Goal: Task Accomplishment & Management: Use online tool/utility

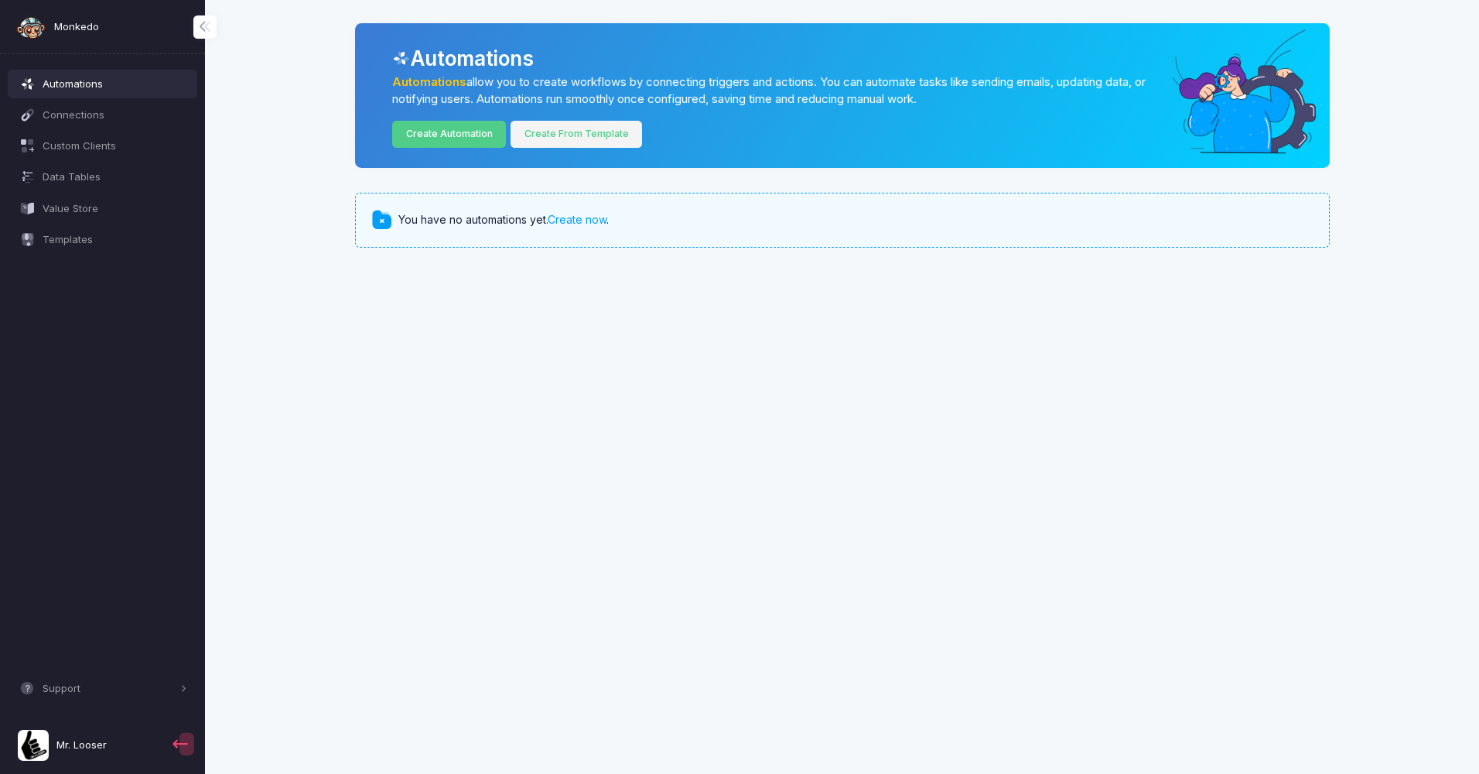
click at [578, 128] on link "Create From Template" at bounding box center [577, 134] width 132 height 27
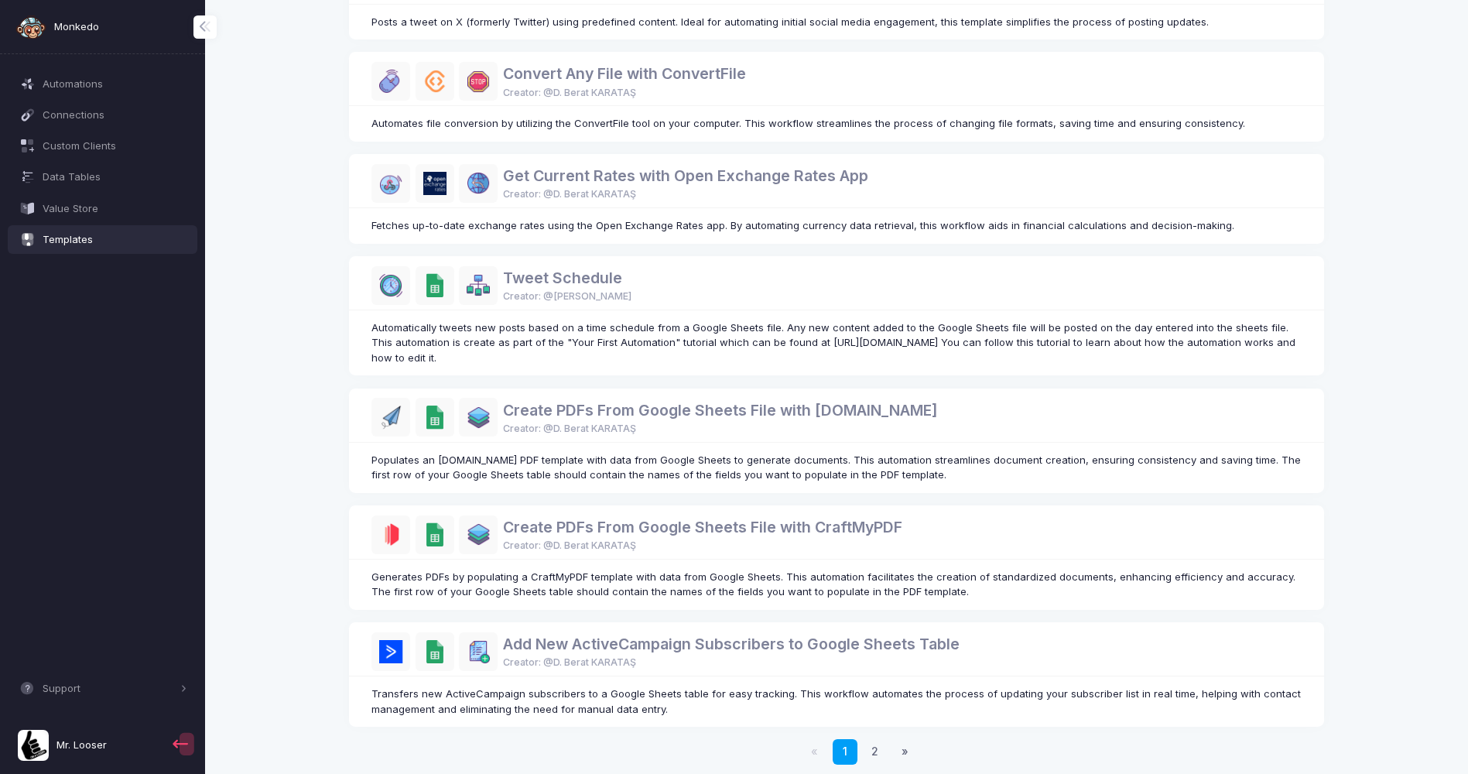
scroll to position [633, 0]
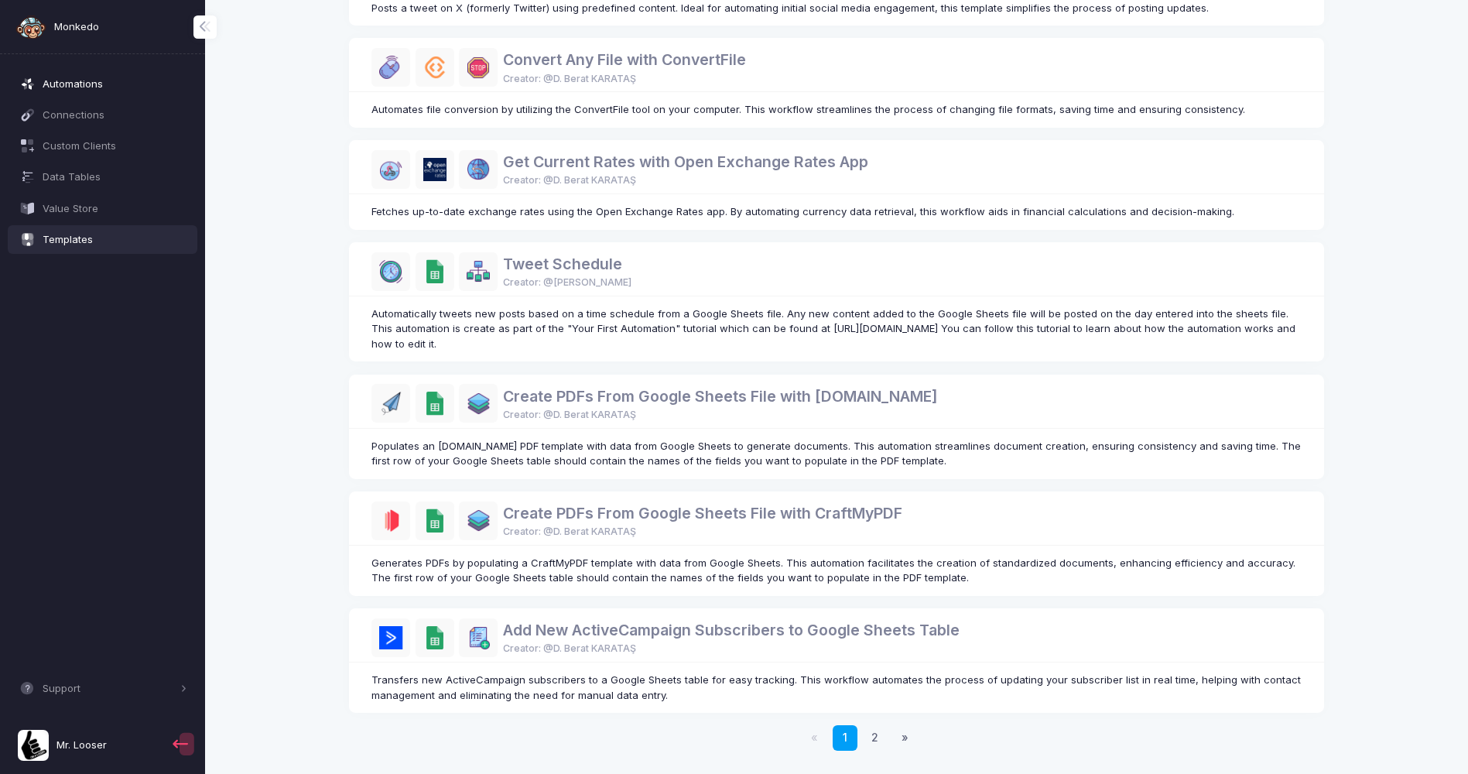
click at [92, 91] on span "Automations" at bounding box center [115, 84] width 145 height 15
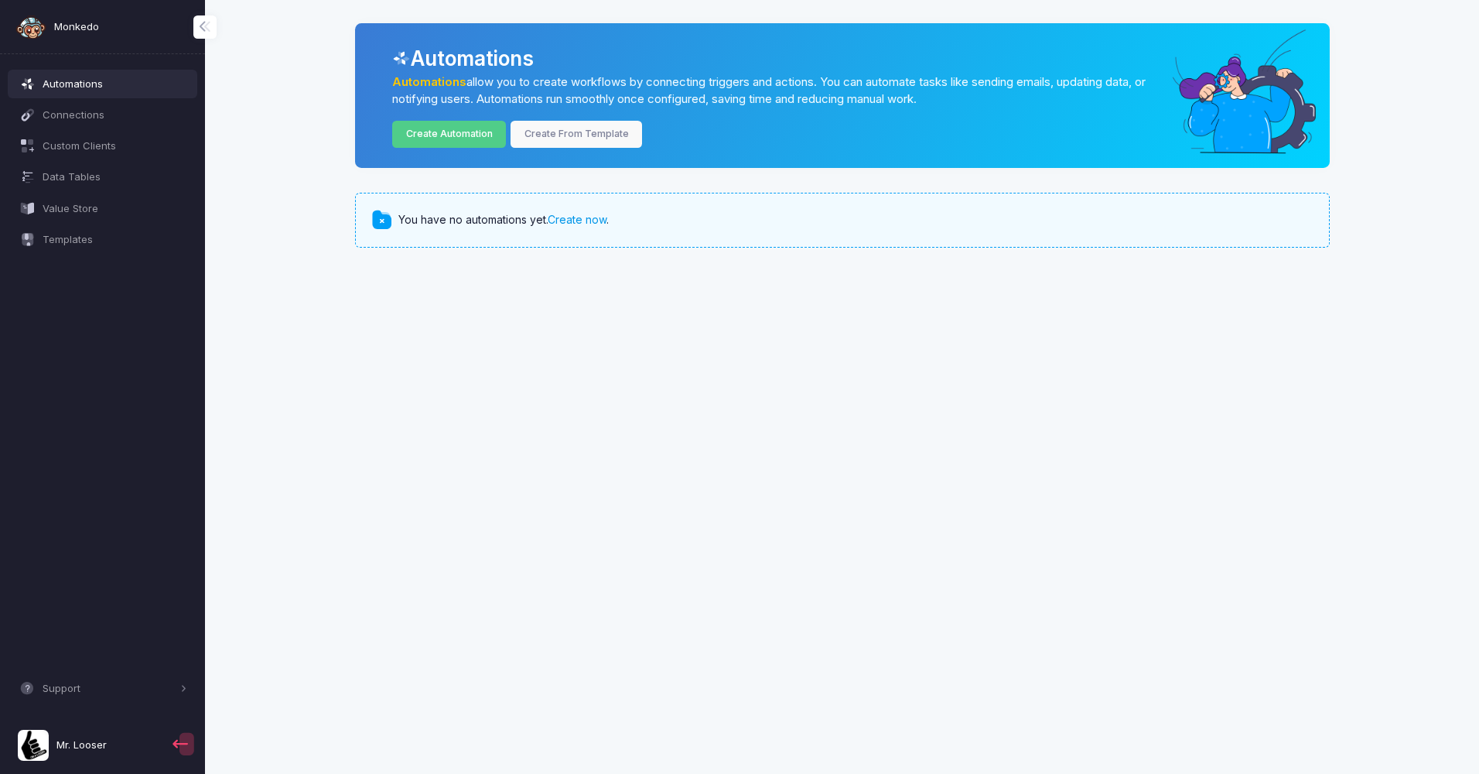
click at [597, 220] on link "Create now" at bounding box center [577, 219] width 59 height 13
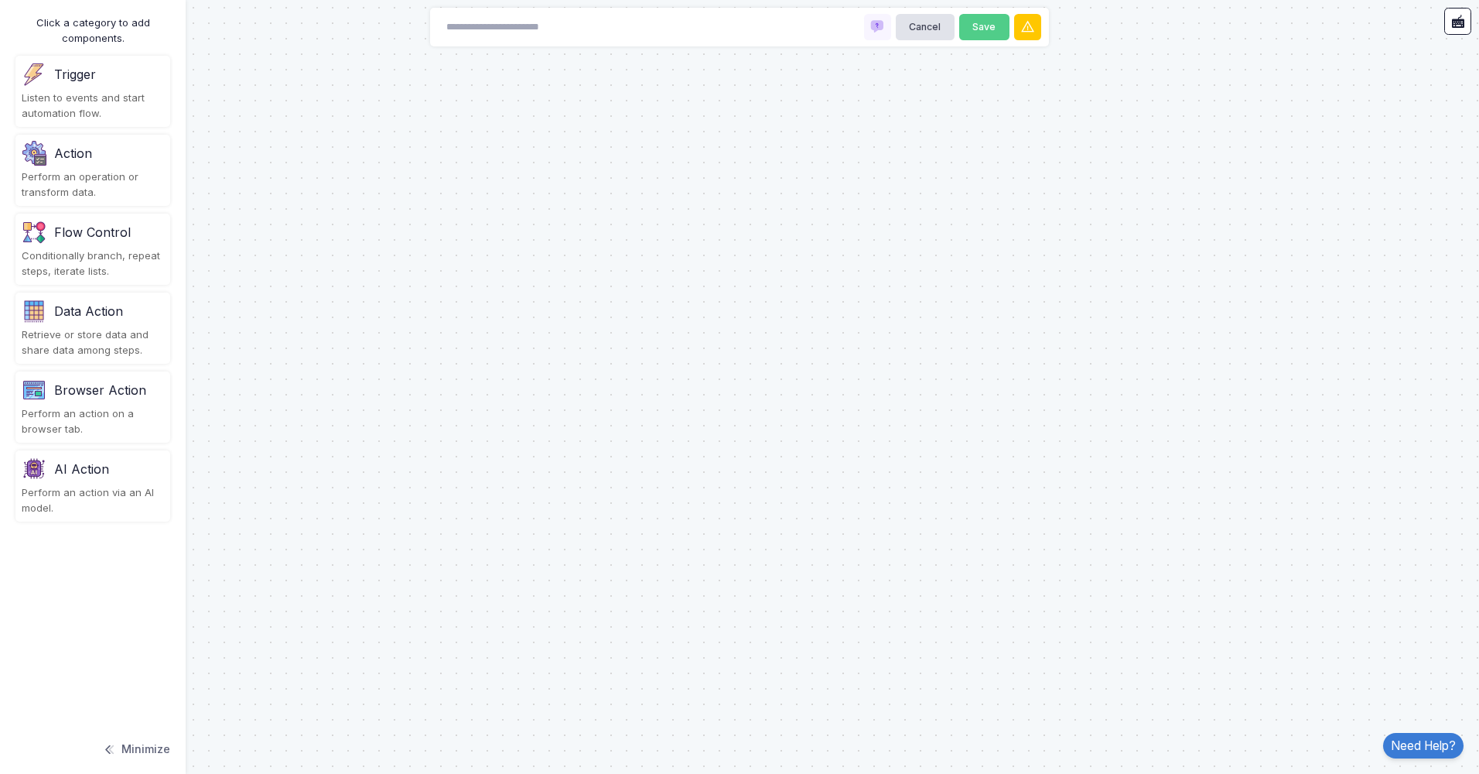
click at [74, 99] on div "Listen to events and start automation flow." at bounding box center [93, 106] width 142 height 30
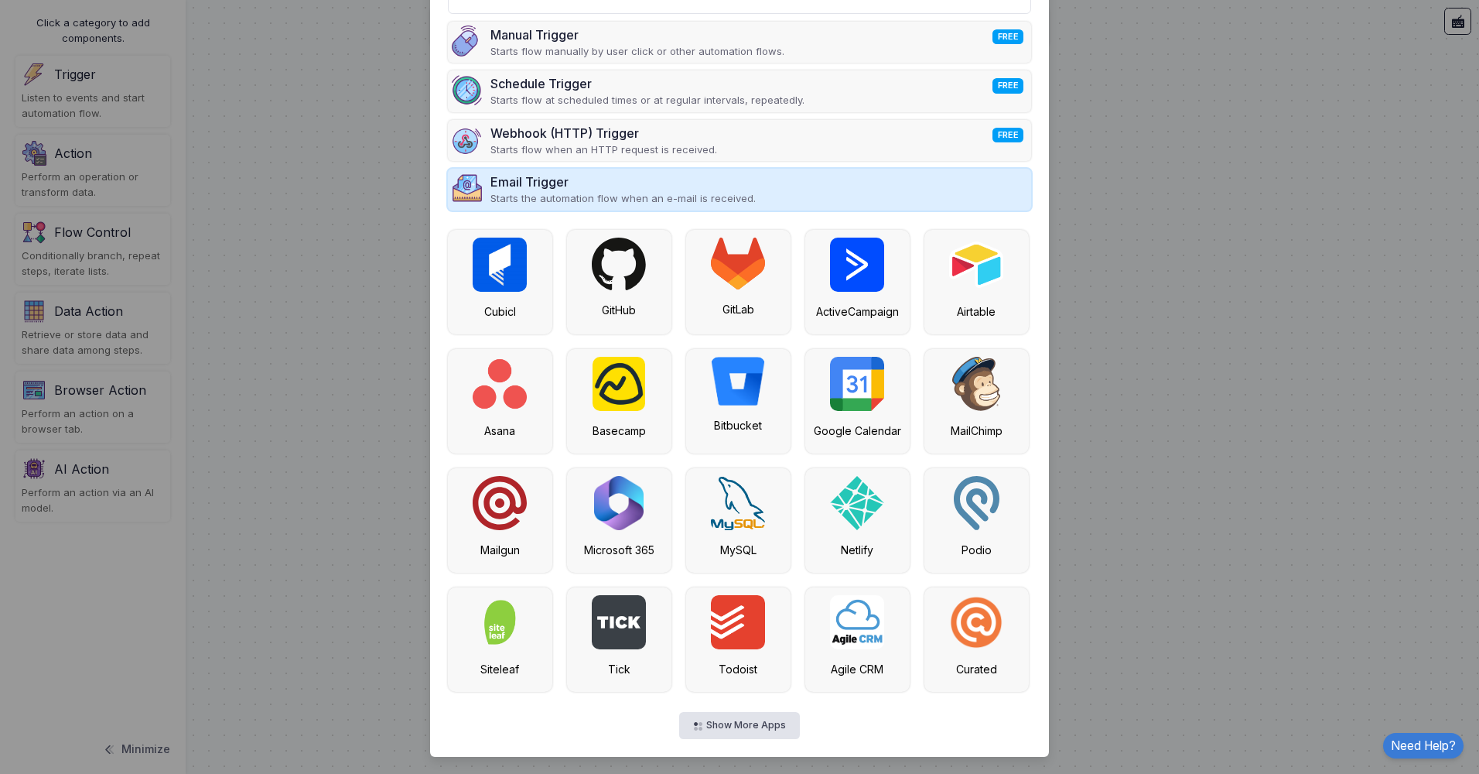
scroll to position [109, 0]
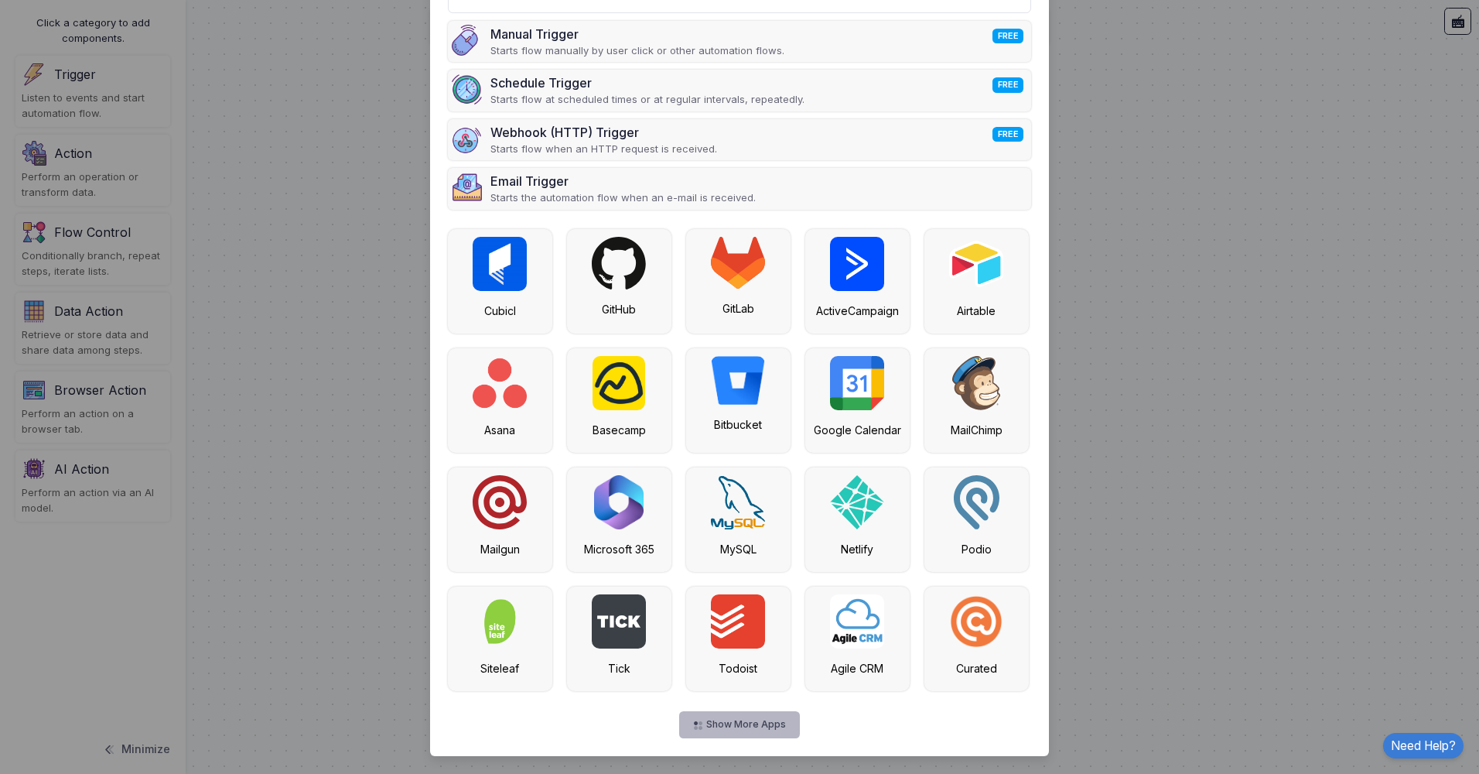
click at [729, 723] on button "Show More Apps" at bounding box center [739, 724] width 120 height 27
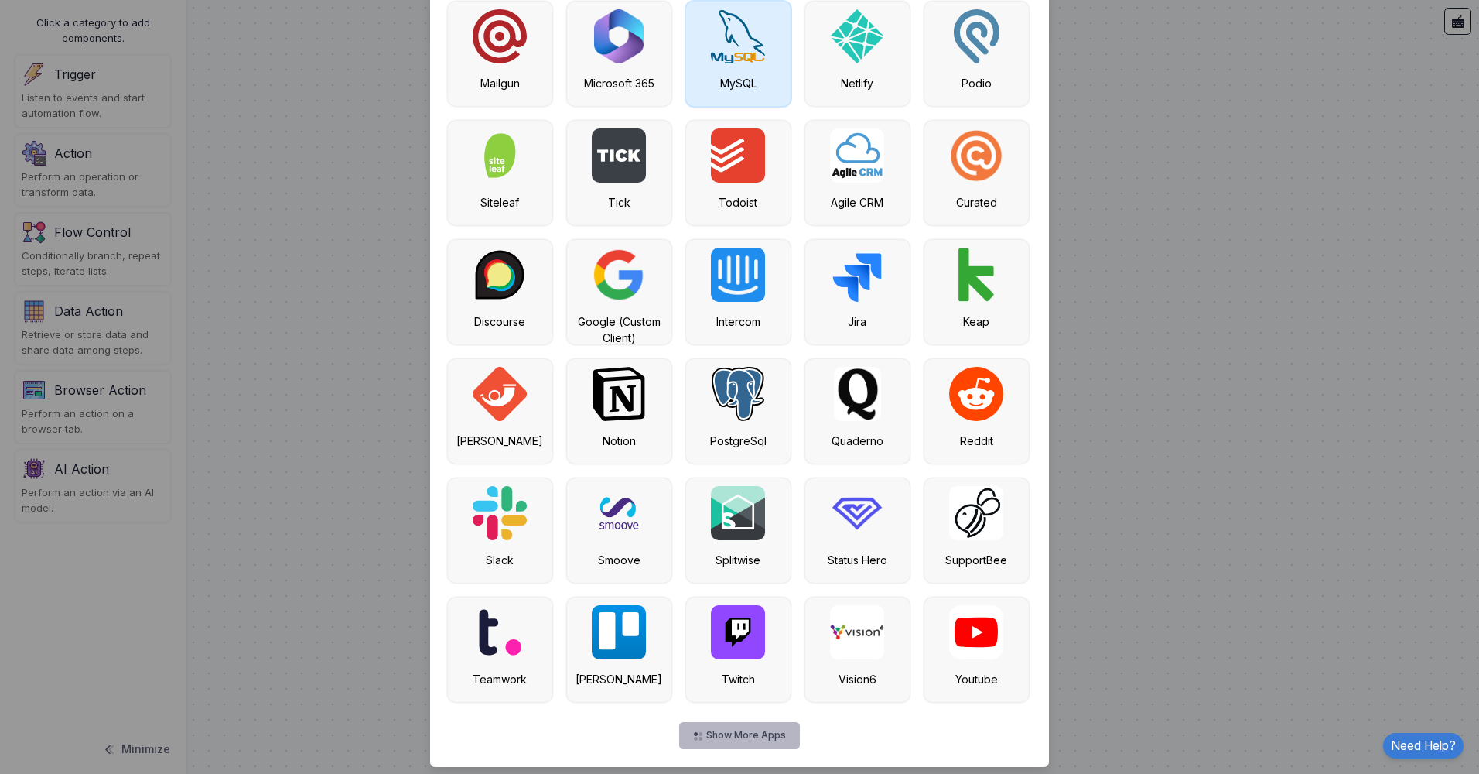
scroll to position [586, 0]
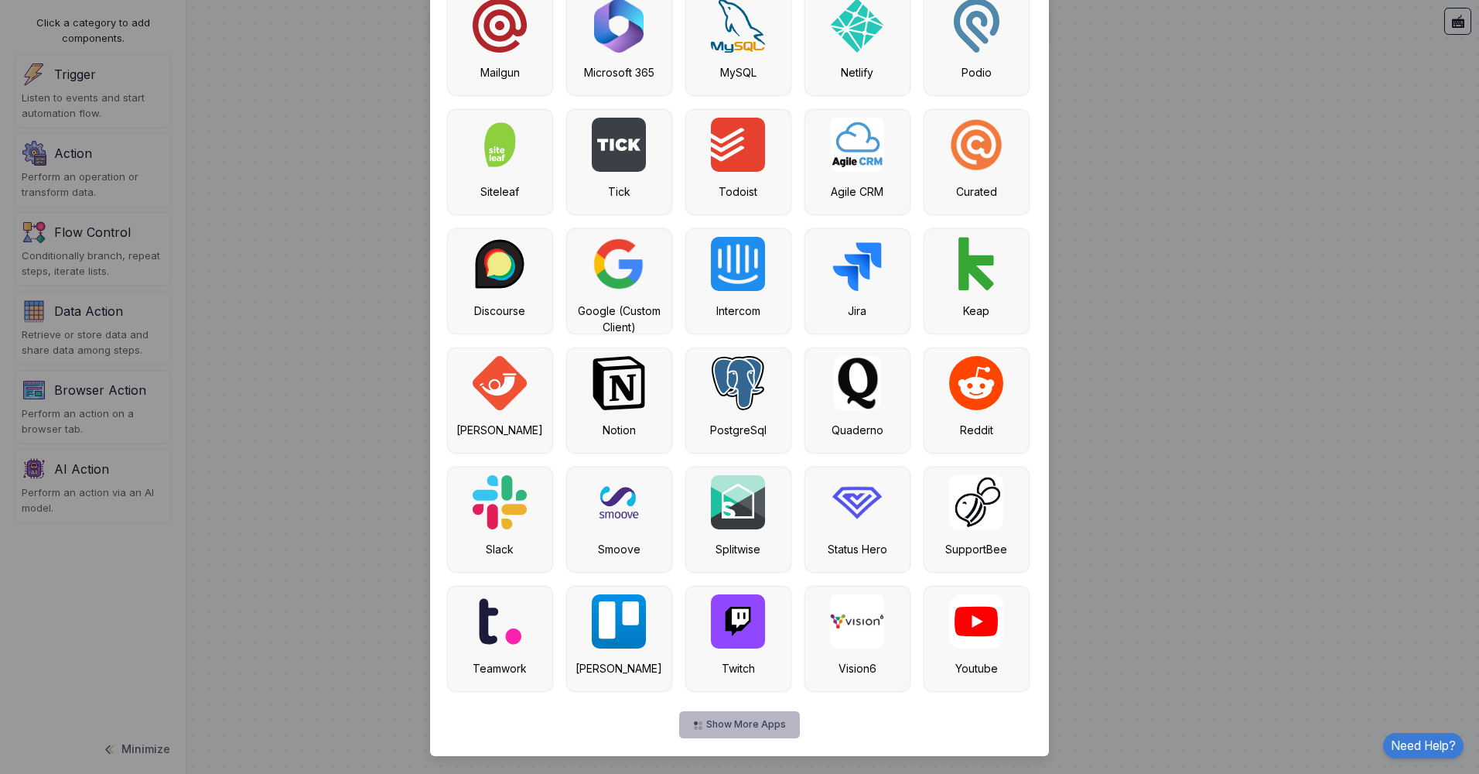
click at [764, 723] on button "Show More Apps" at bounding box center [739, 724] width 120 height 27
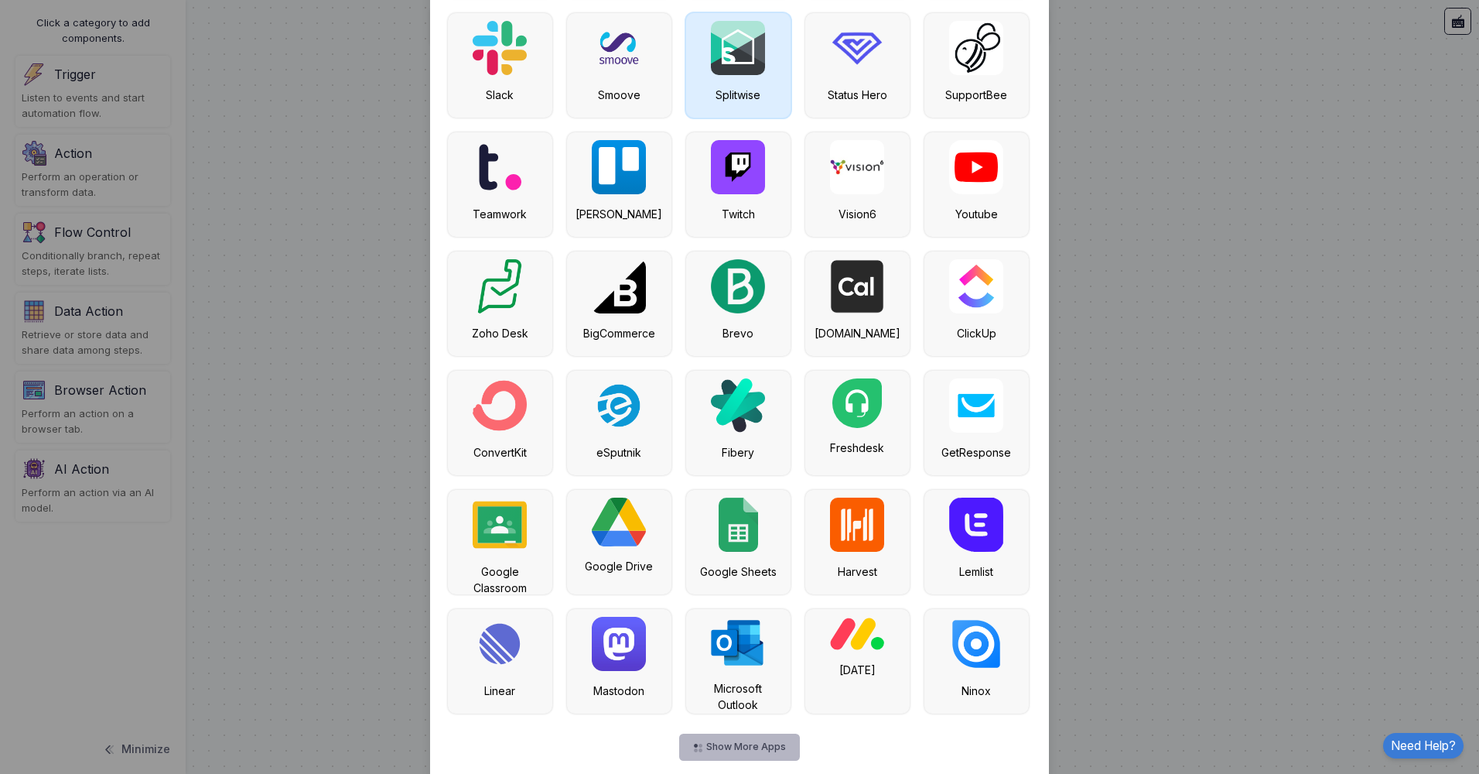
scroll to position [1062, 0]
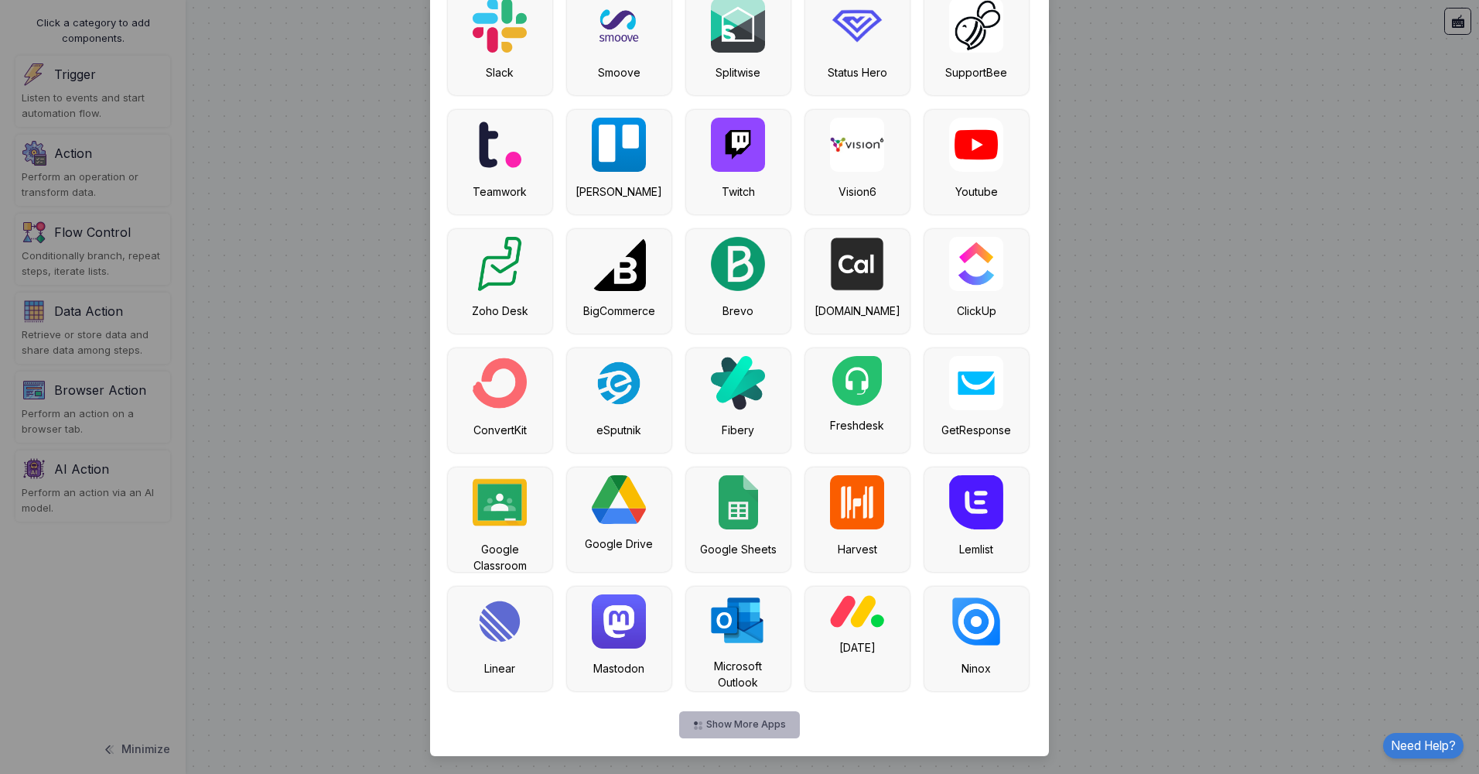
click at [736, 721] on button "Show More Apps" at bounding box center [739, 724] width 120 height 27
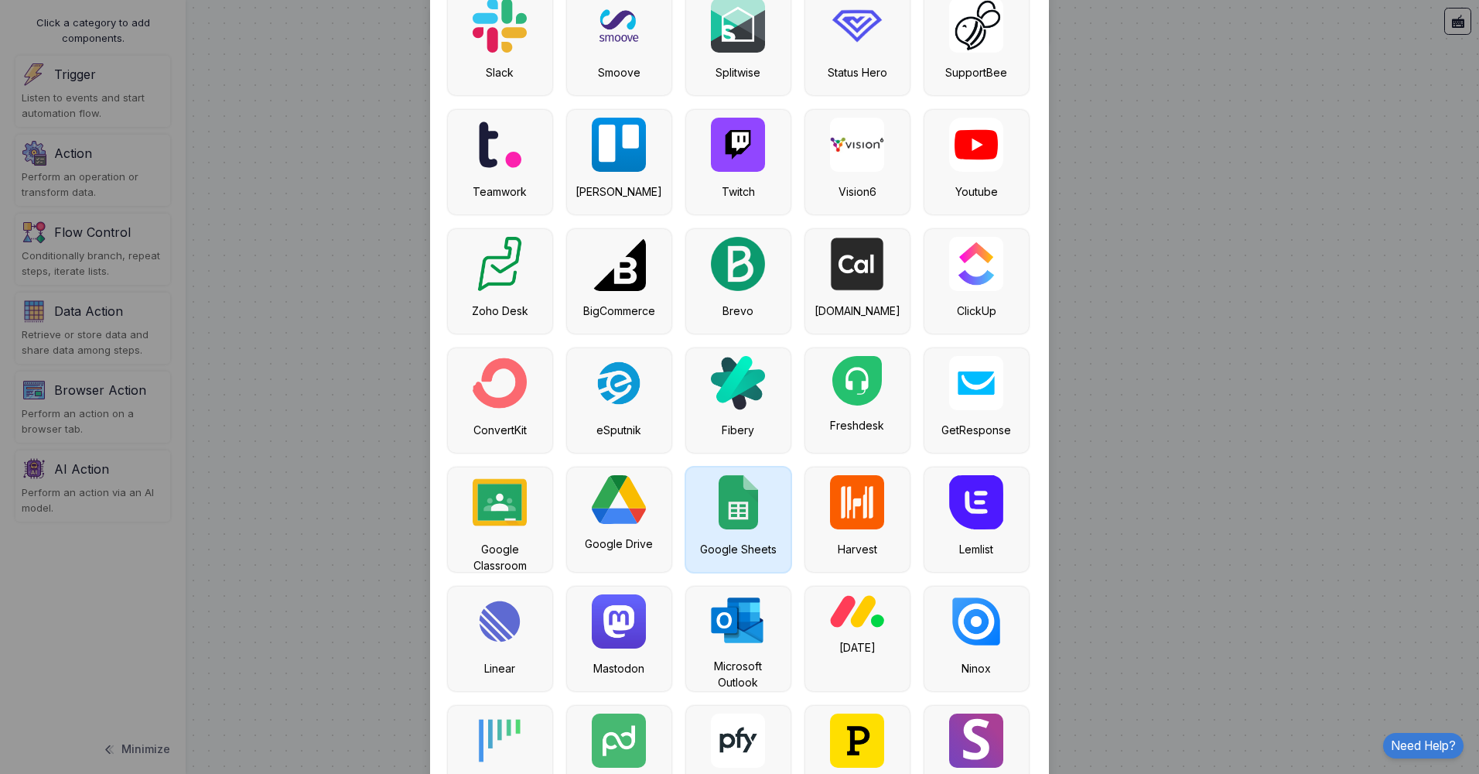
scroll to position [1539, 0]
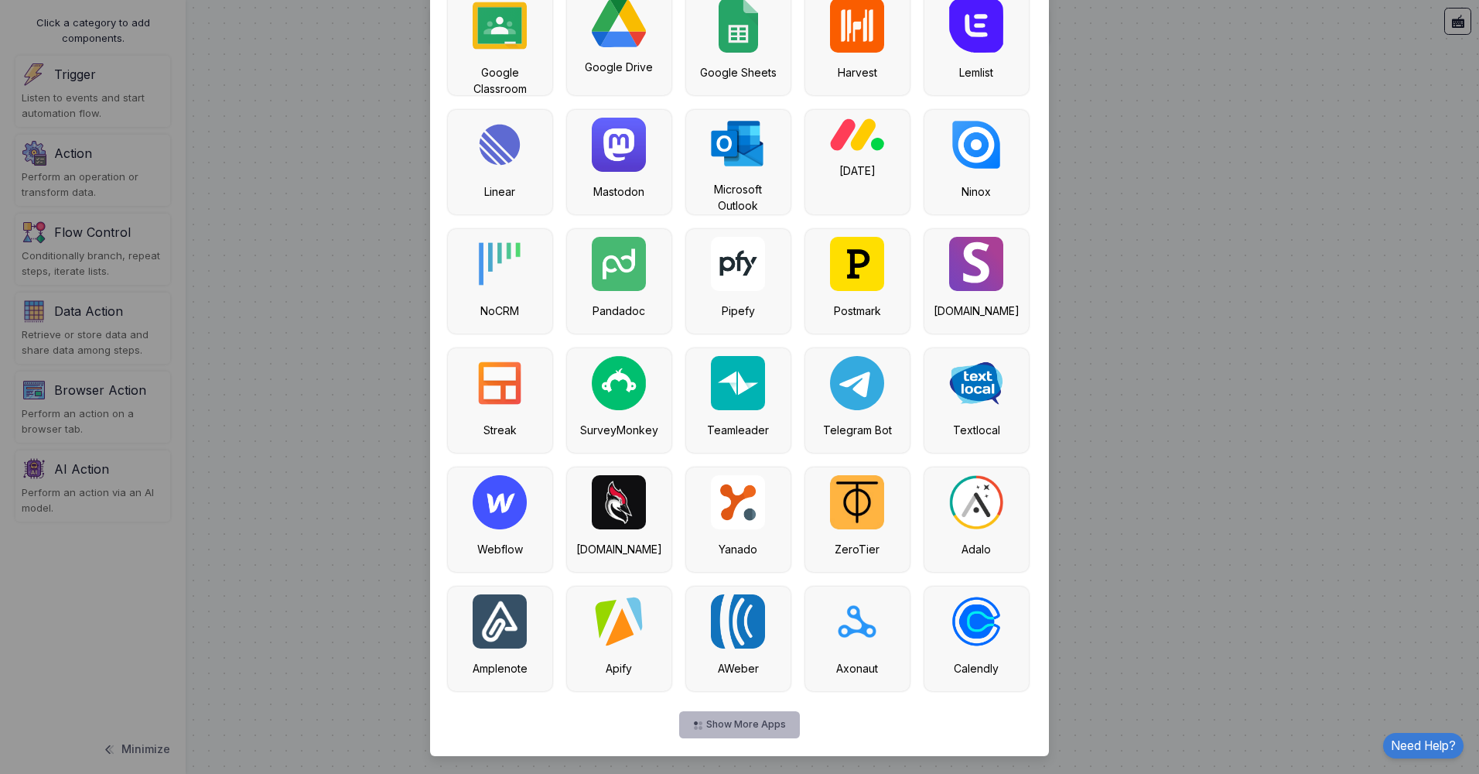
click at [741, 722] on button "Show More Apps" at bounding box center [739, 724] width 120 height 27
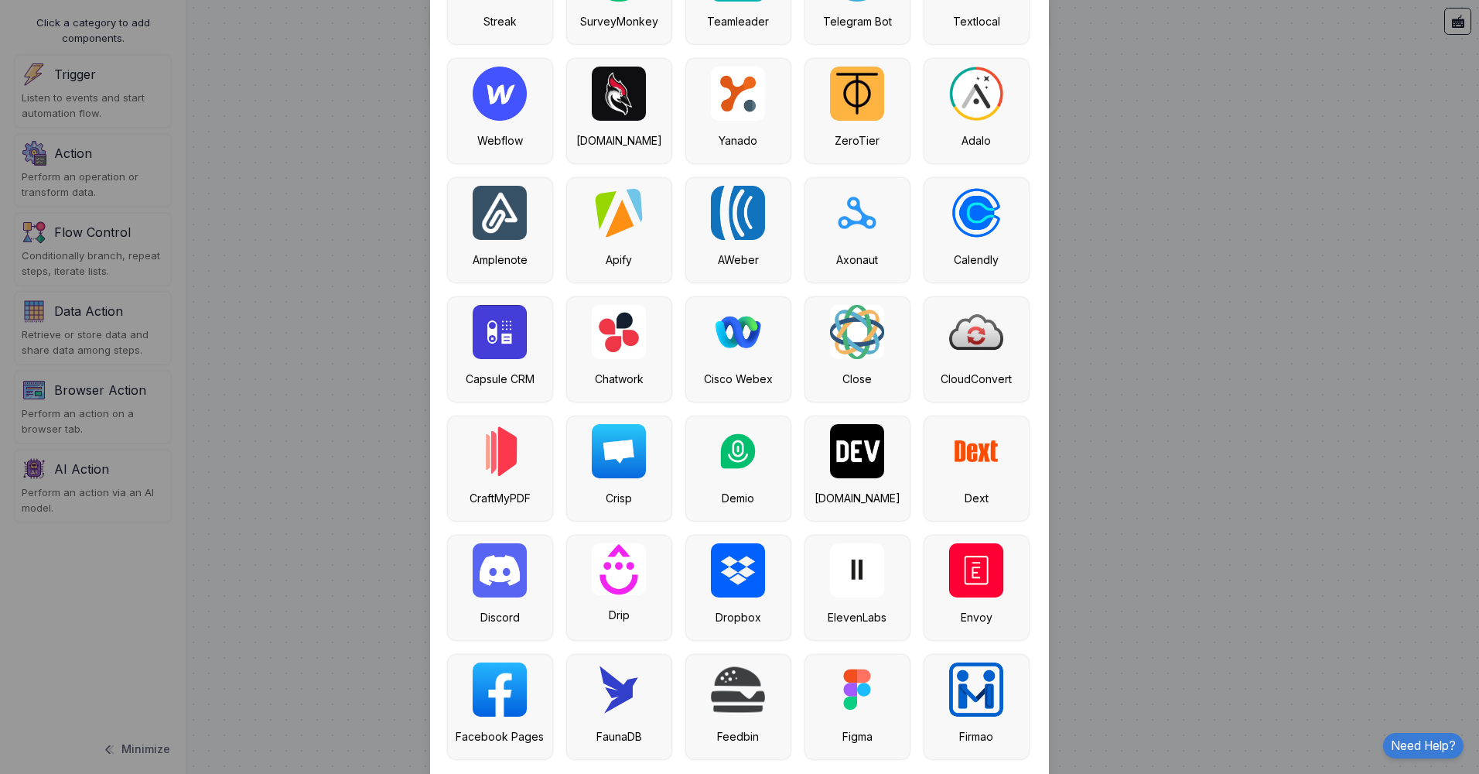
scroll to position [2015, 0]
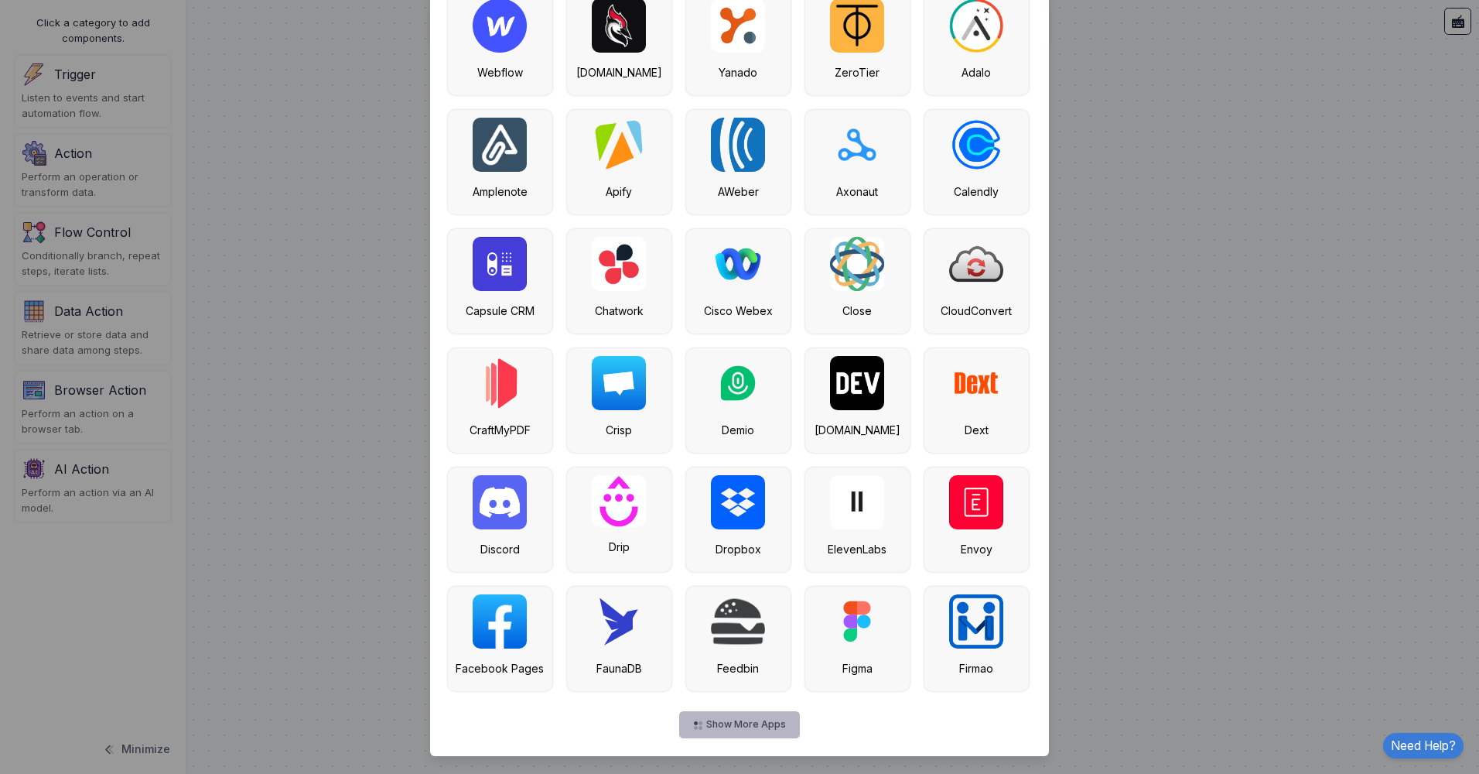
click at [713, 724] on button "Show More Apps" at bounding box center [739, 724] width 120 height 27
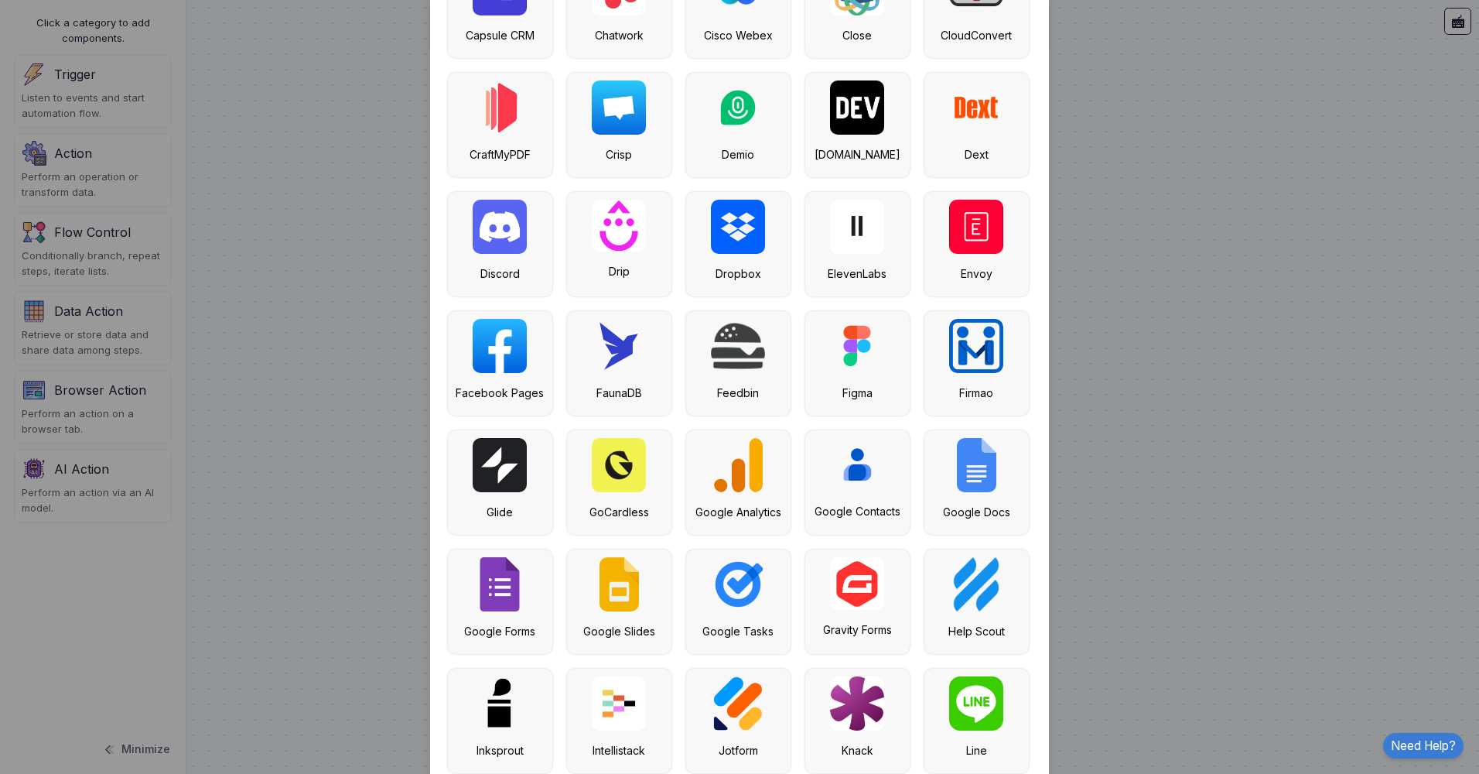
scroll to position [2492, 0]
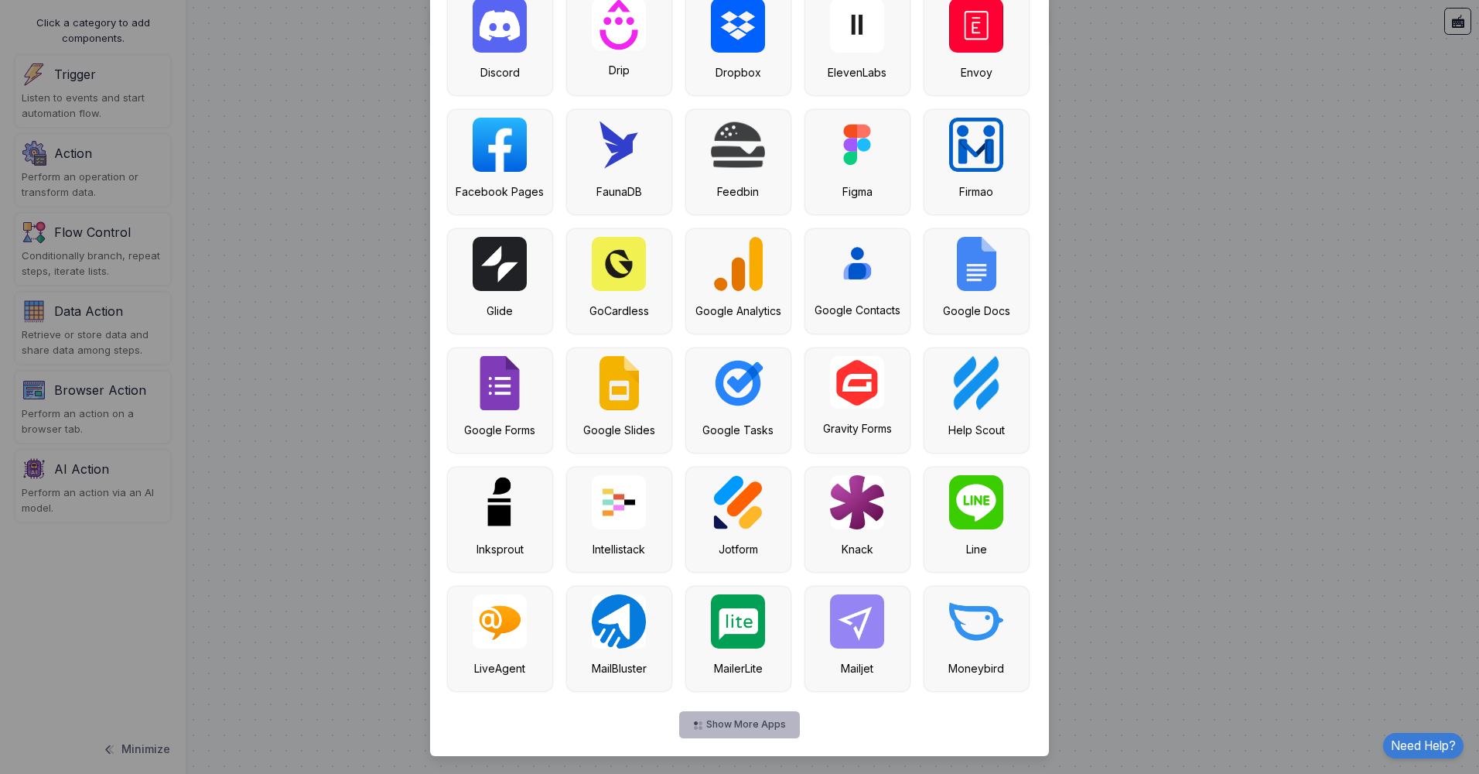
click at [743, 723] on button "Show More Apps" at bounding box center [739, 724] width 120 height 27
click at [733, 720] on button "Show More Apps" at bounding box center [739, 724] width 120 height 27
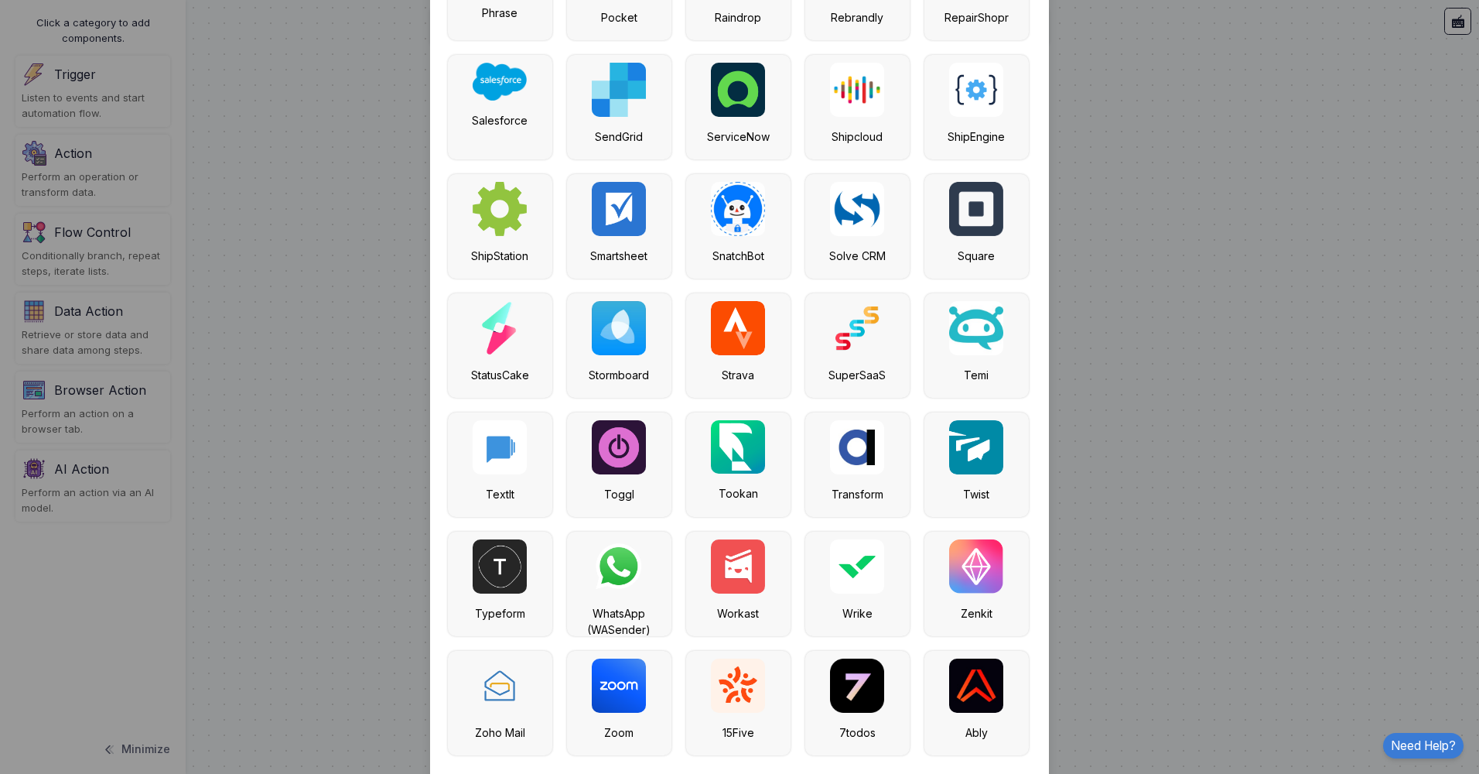
scroll to position [3445, 0]
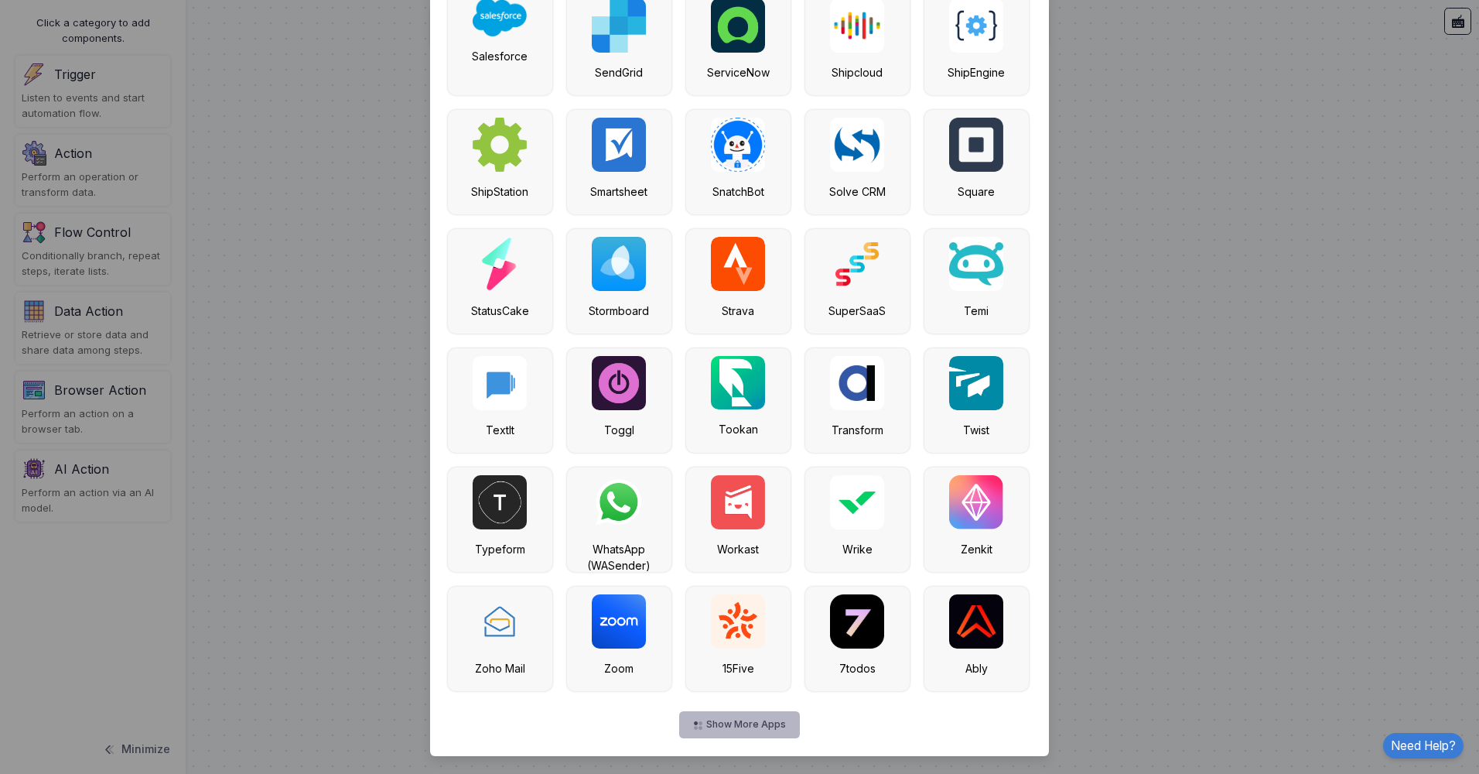
click at [747, 723] on button "Show More Apps" at bounding box center [739, 724] width 120 height 27
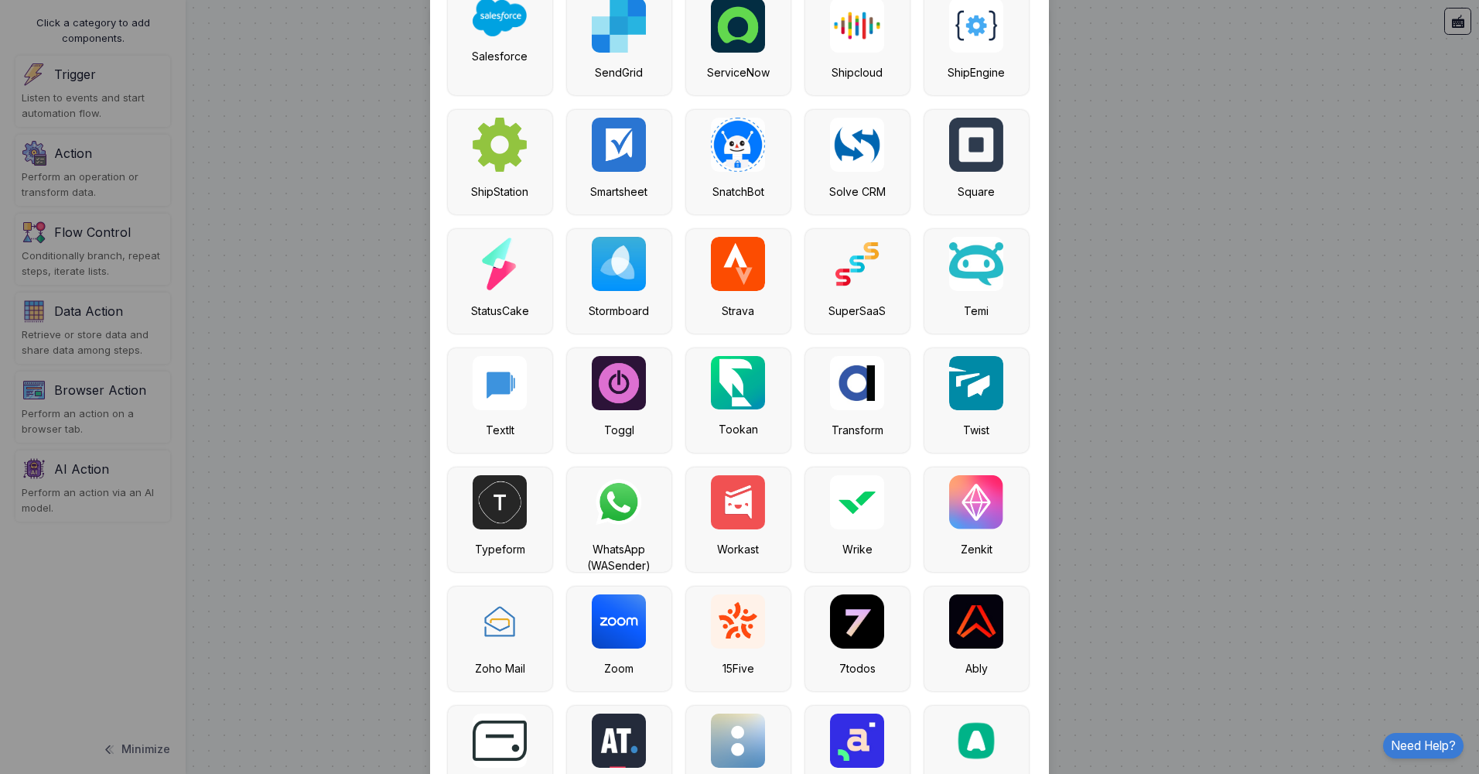
click at [87, 182] on ngb-modal-window "Select Component Close Manual Trigger FREE Starts flow manually by user click o…" at bounding box center [739, 387] width 1479 height 774
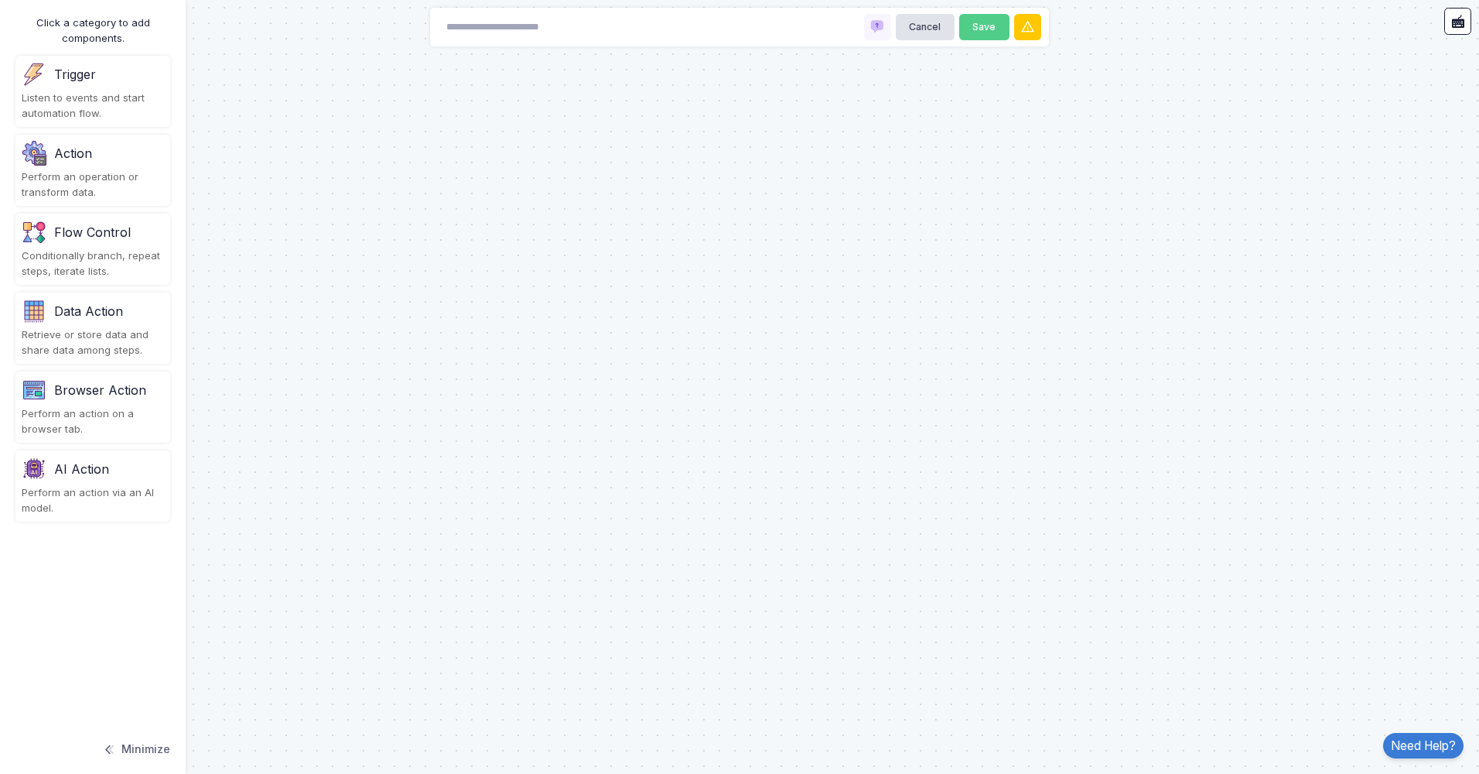
click at [79, 161] on div "Action" at bounding box center [73, 153] width 38 height 19
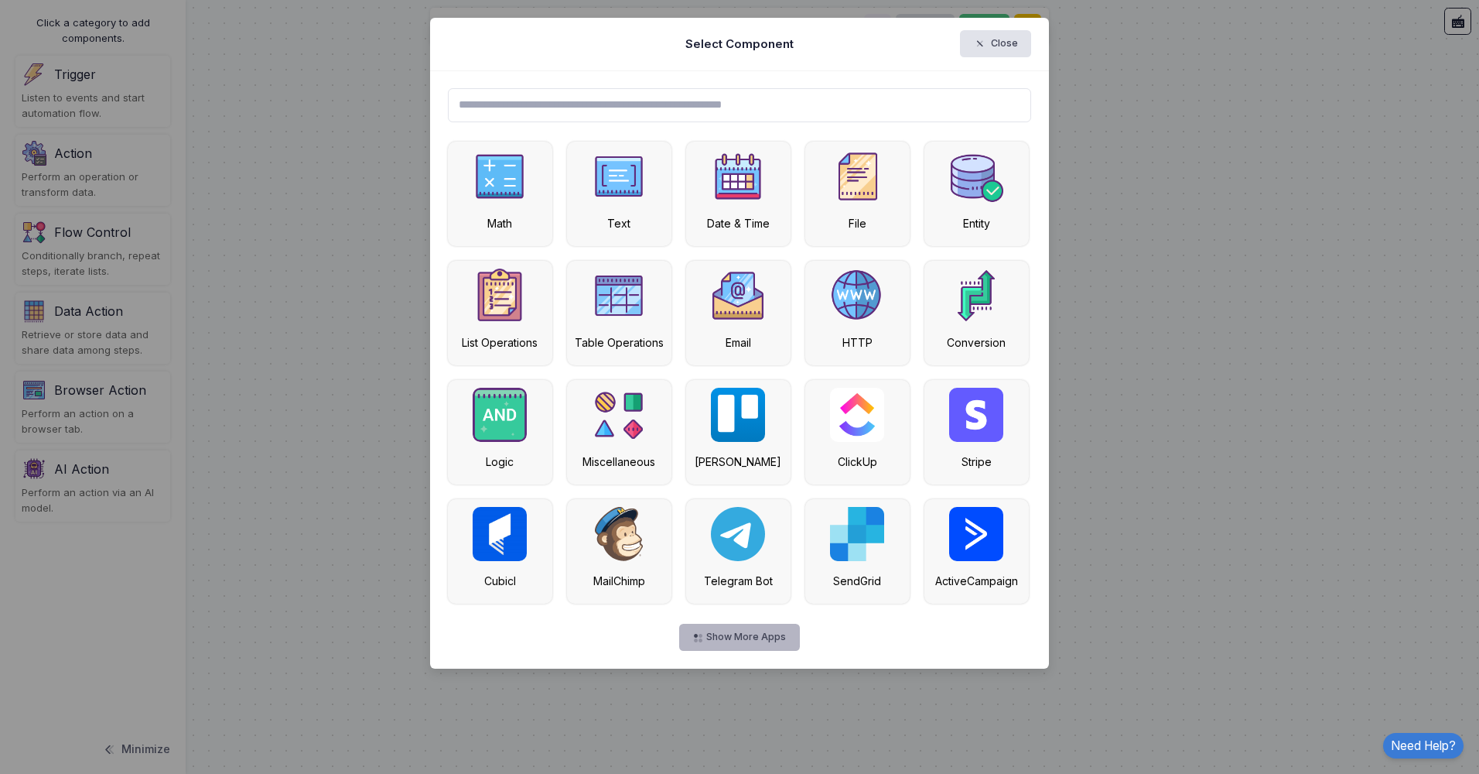
click at [750, 634] on button "Show More Apps" at bounding box center [739, 637] width 120 height 27
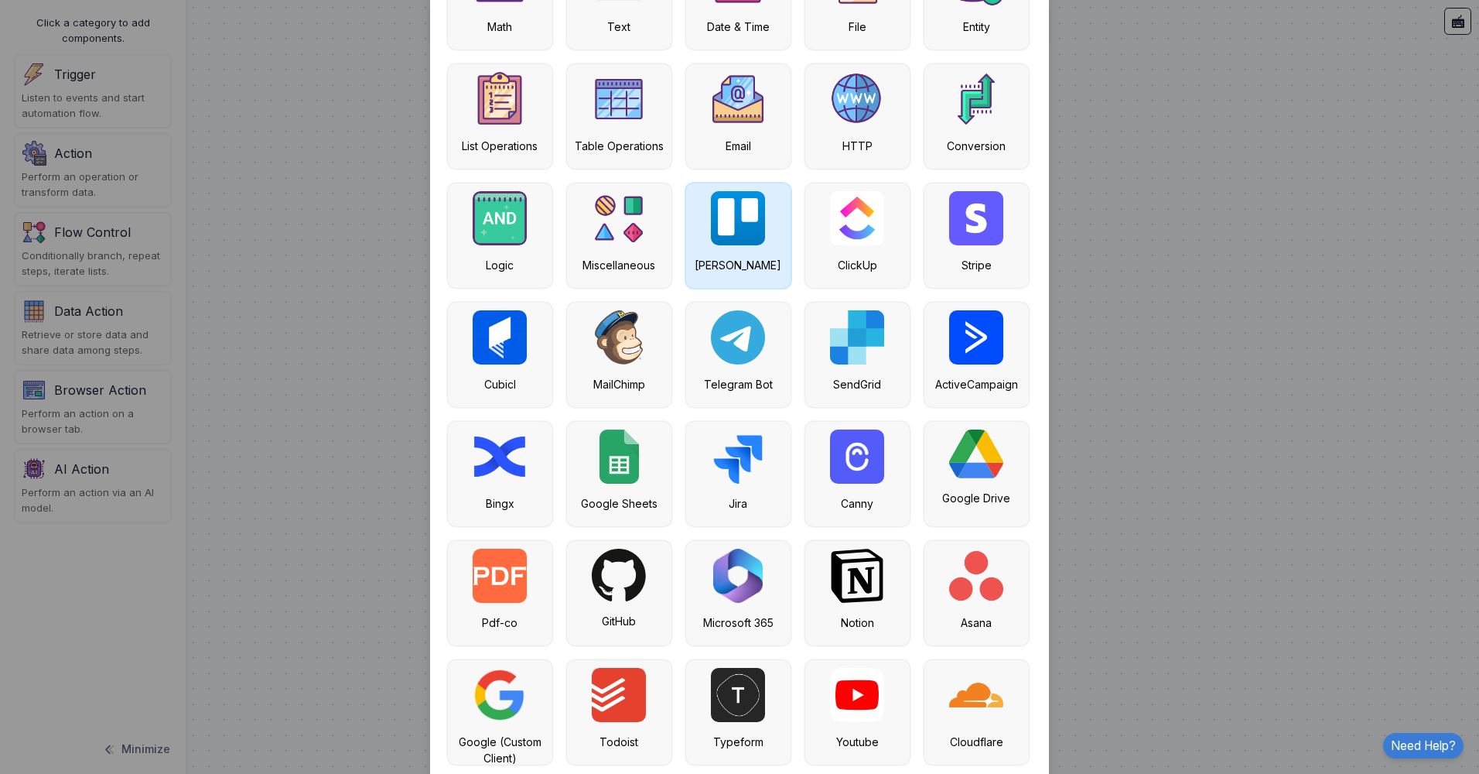
scroll to position [309, 0]
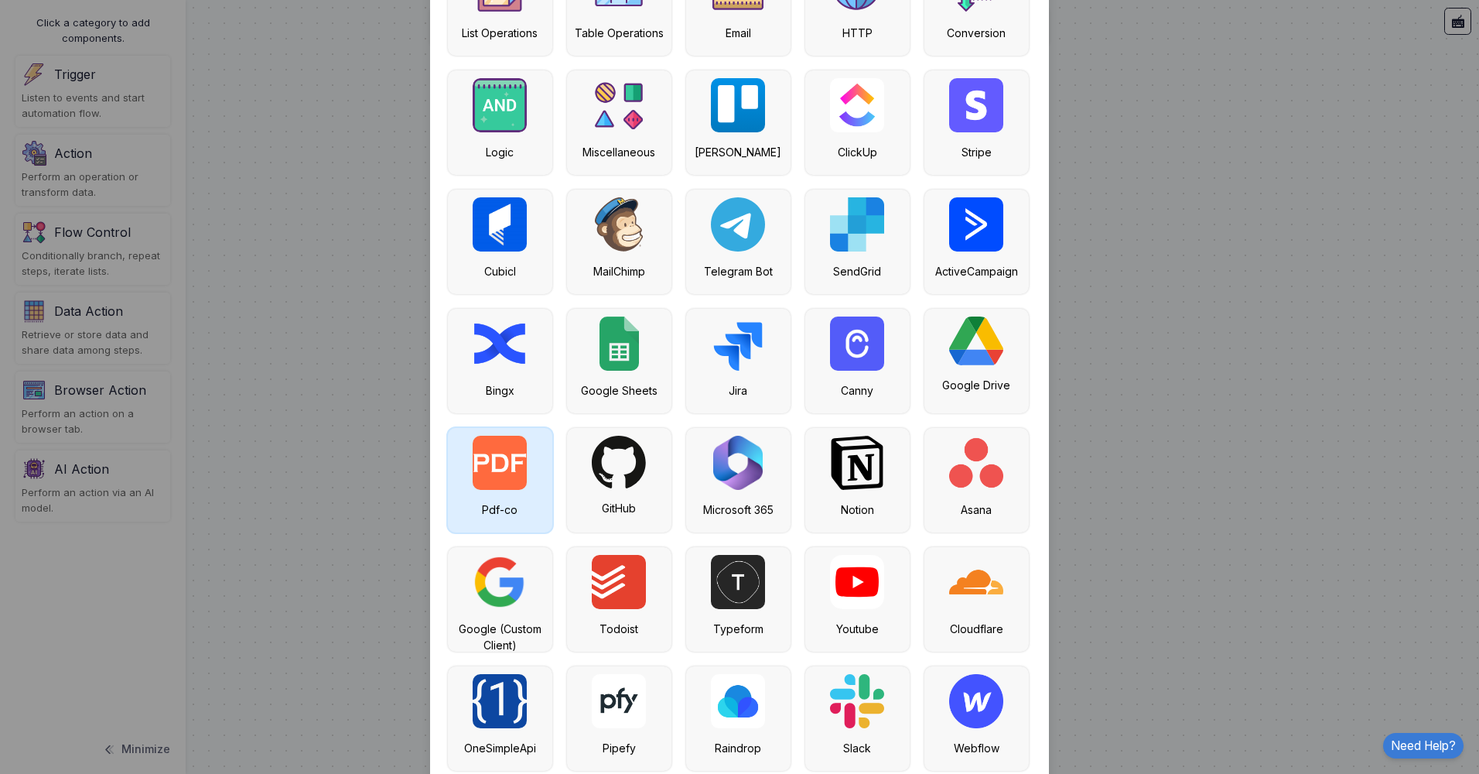
click at [497, 485] on img at bounding box center [500, 463] width 54 height 54
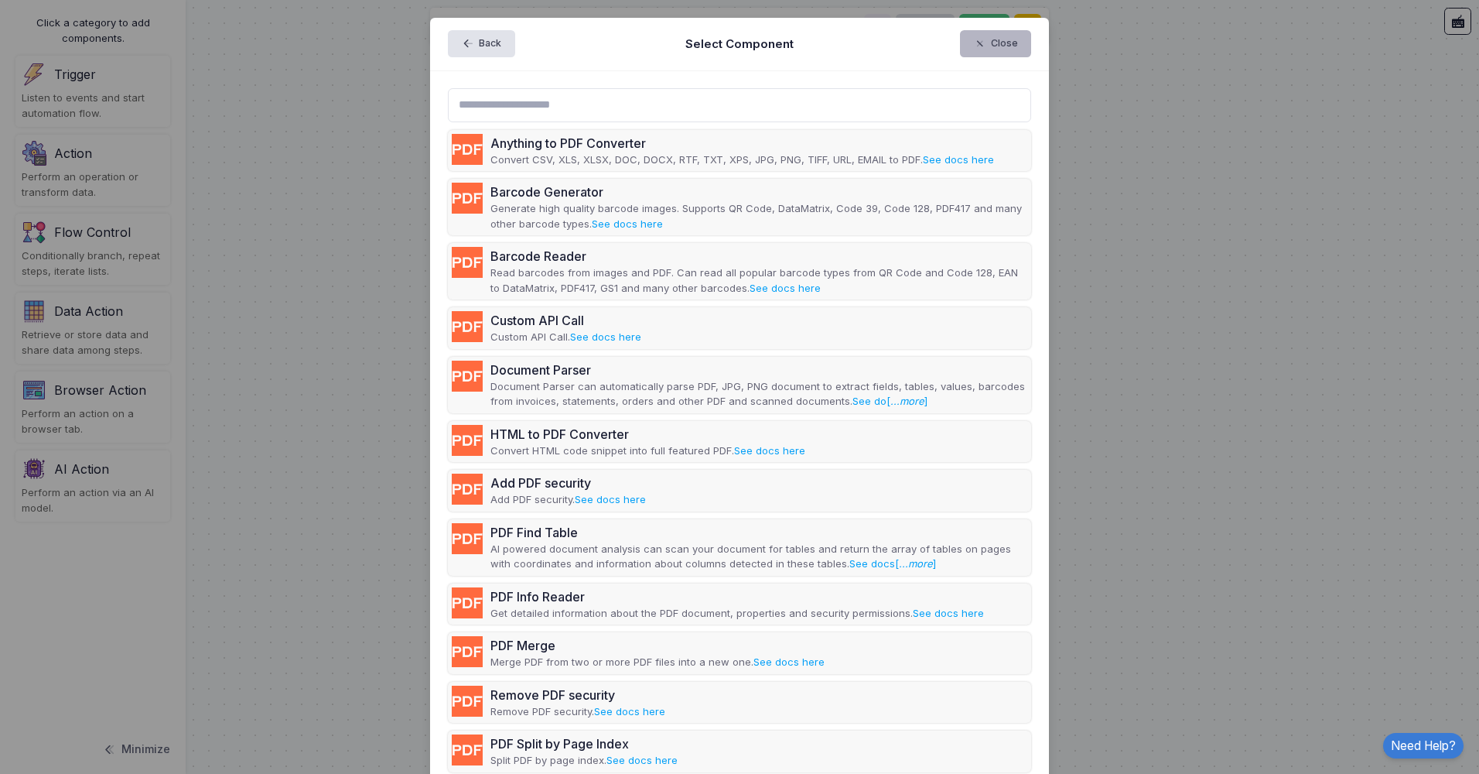
click at [1003, 46] on button "Close" at bounding box center [996, 43] width 72 height 27
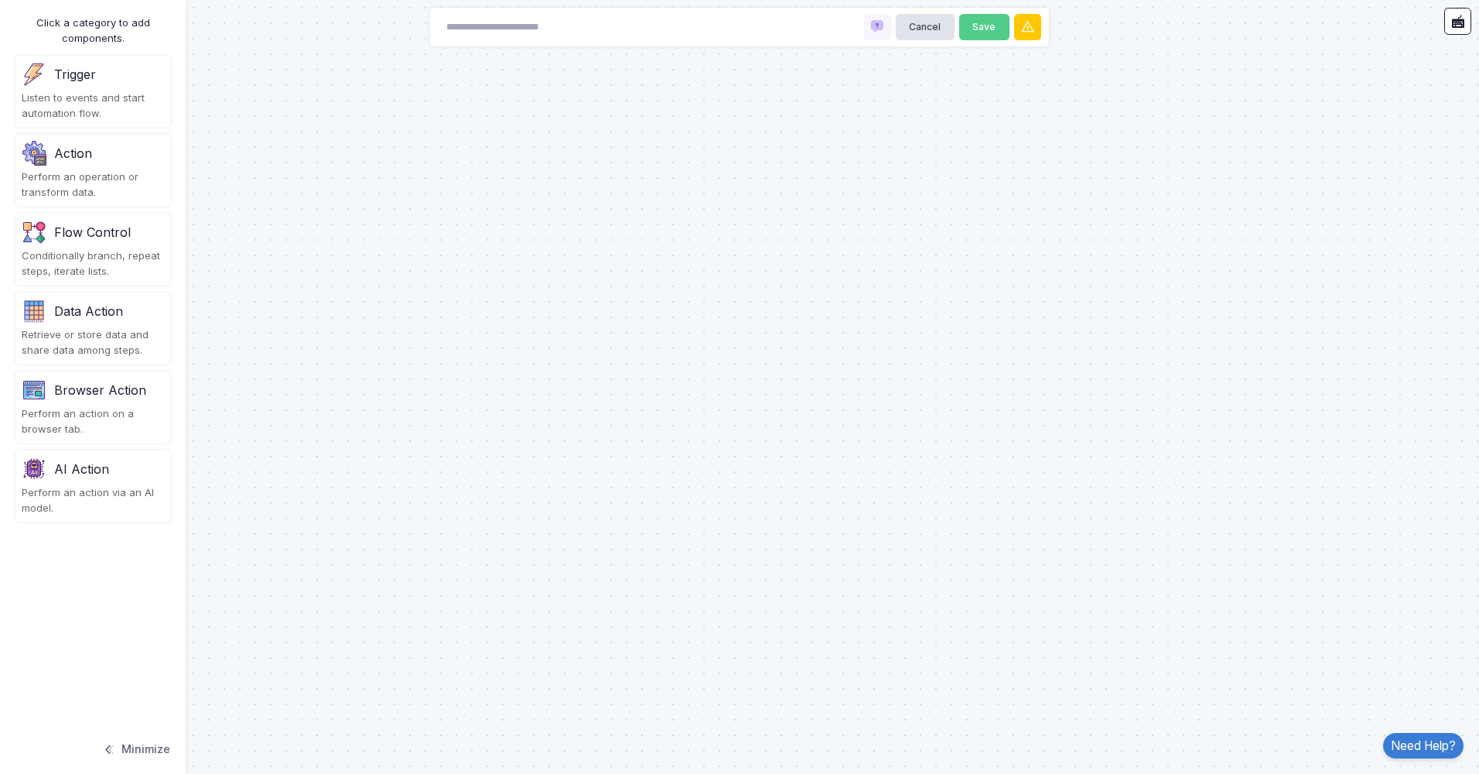
click at [477, 236] on div at bounding box center [739, 387] width 1479 height 774
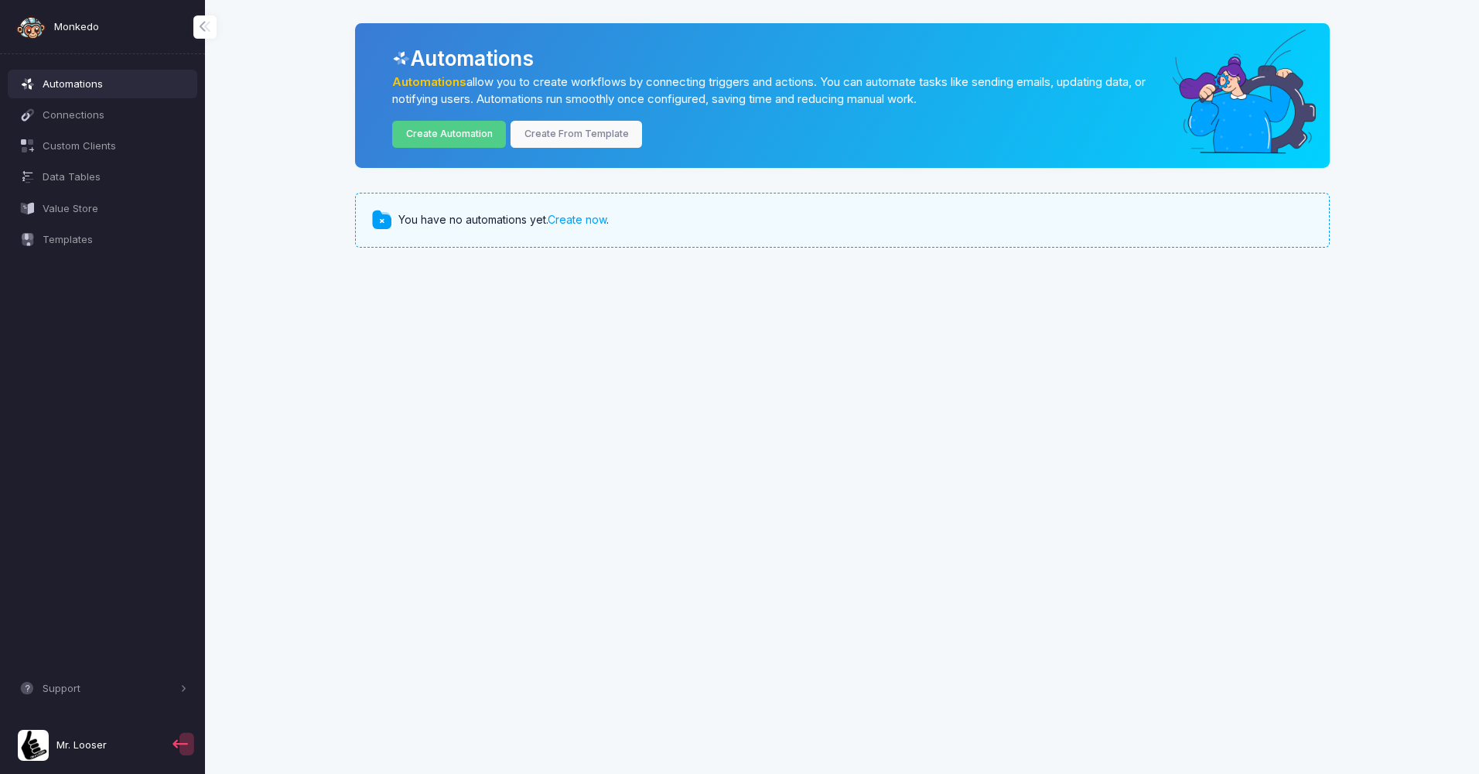
click at [46, 25] on link "Monkedo" at bounding box center [57, 27] width 84 height 31
click at [477, 132] on link "Create Automation" at bounding box center [449, 134] width 114 height 27
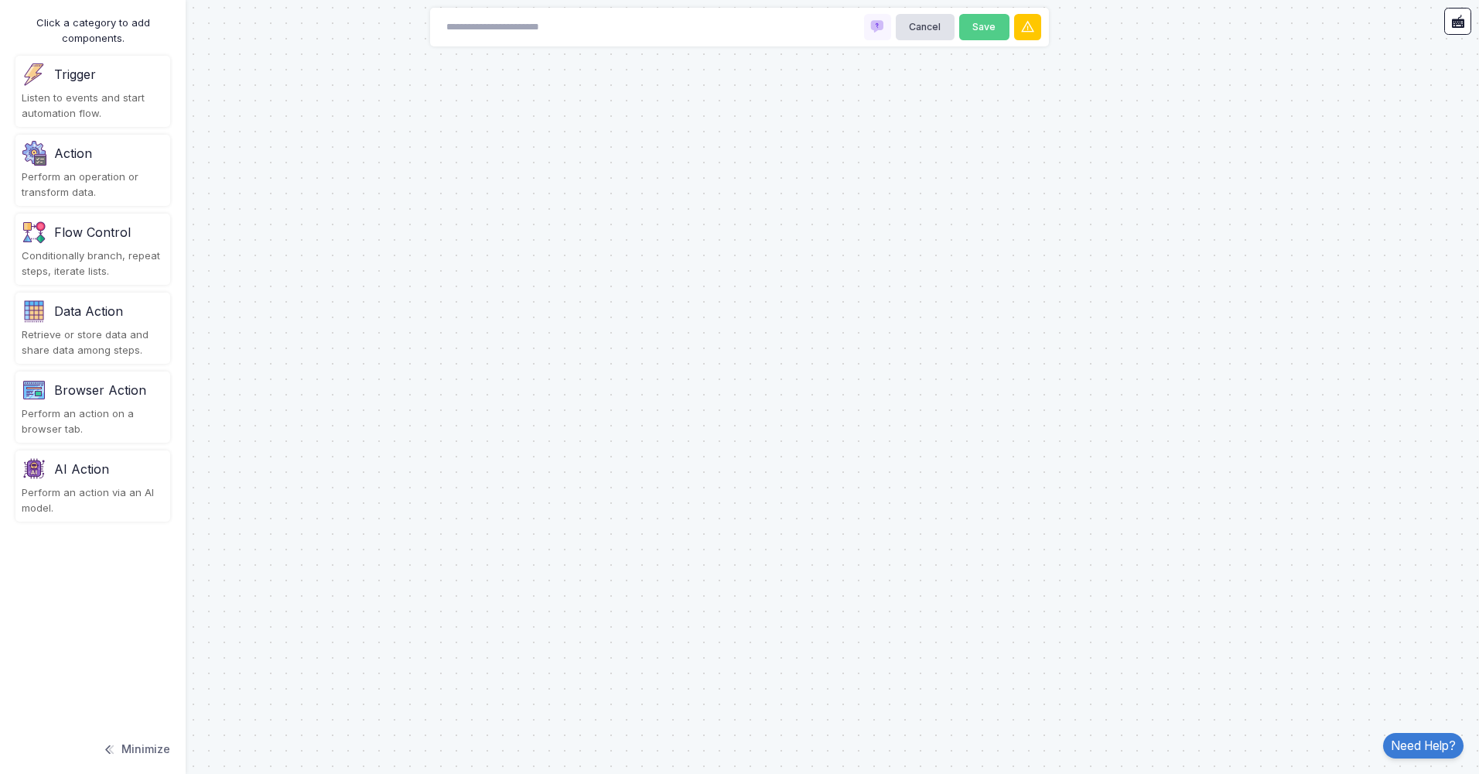
click at [81, 497] on div "Perform an action via an AI model." at bounding box center [93, 500] width 142 height 30
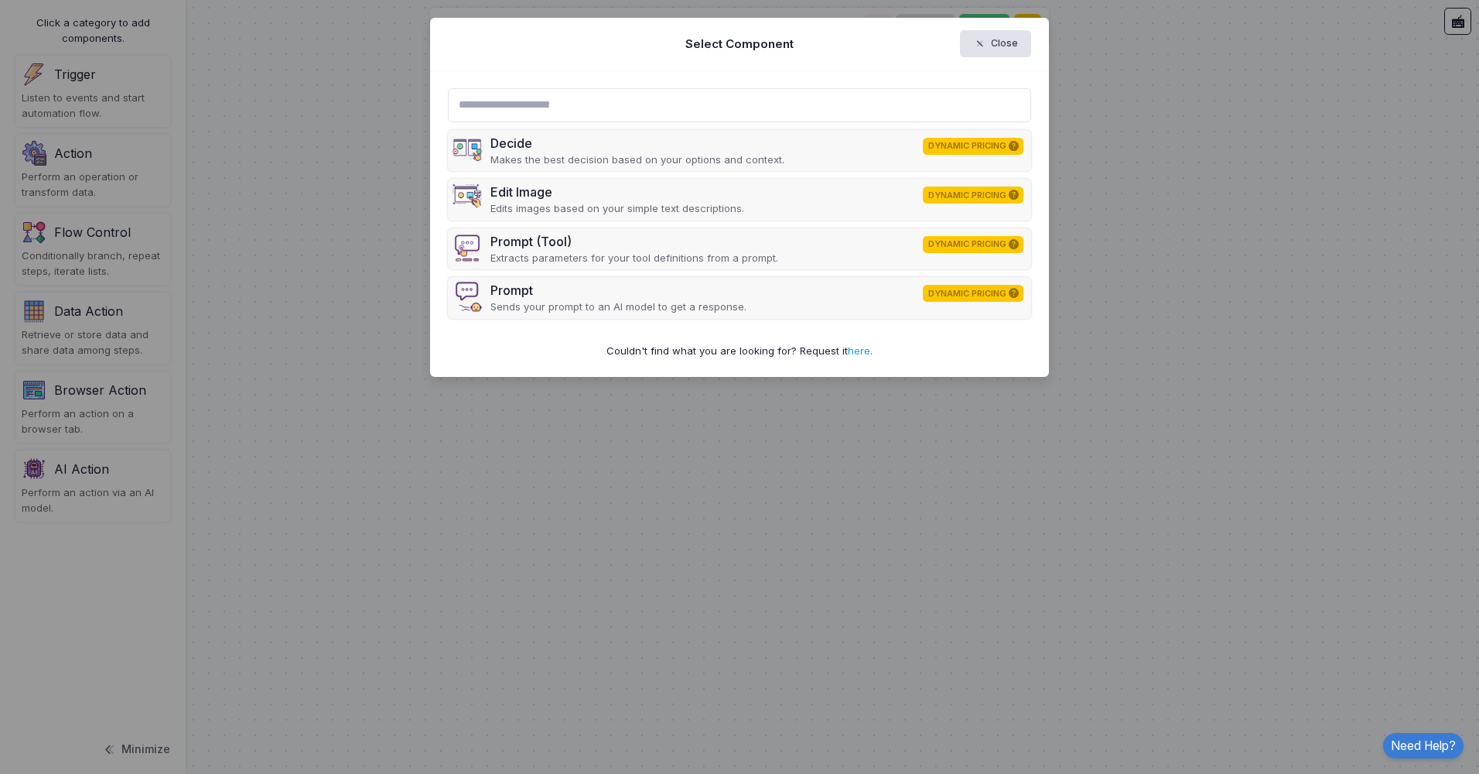
click at [998, 497] on ngb-modal-window "Select Component Close Decide DYNAMIC PRICING Makes the best decision based on …" at bounding box center [739, 387] width 1479 height 774
